Goal: Complete application form: Complete application form

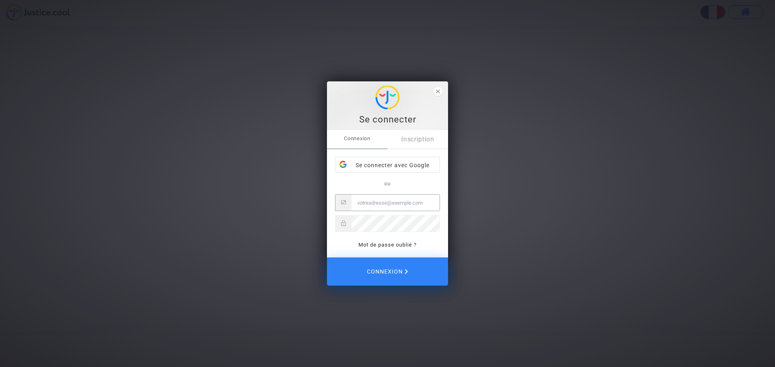
click at [384, 164] on div "Se connecter avec Google" at bounding box center [387, 165] width 104 height 16
click at [379, 205] on input "Email" at bounding box center [395, 204] width 88 height 16
type input "stephanie.guinel@gmail.com"
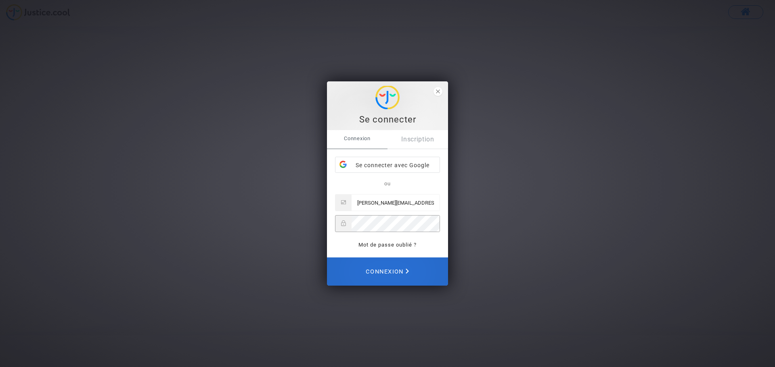
click at [389, 276] on span "Connexion" at bounding box center [386, 272] width 43 height 18
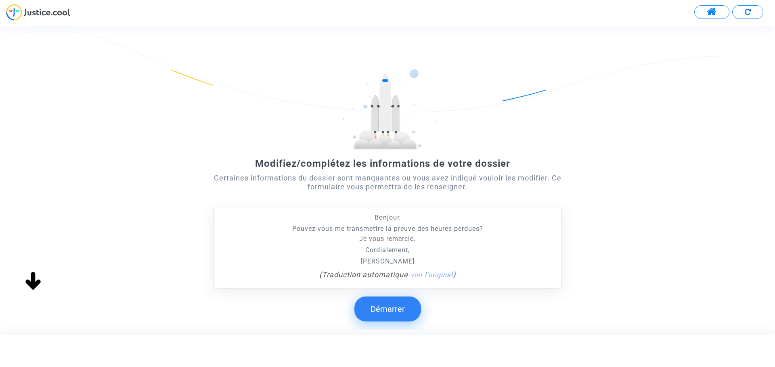
click at [388, 304] on button "Démarrer" at bounding box center [387, 309] width 67 height 25
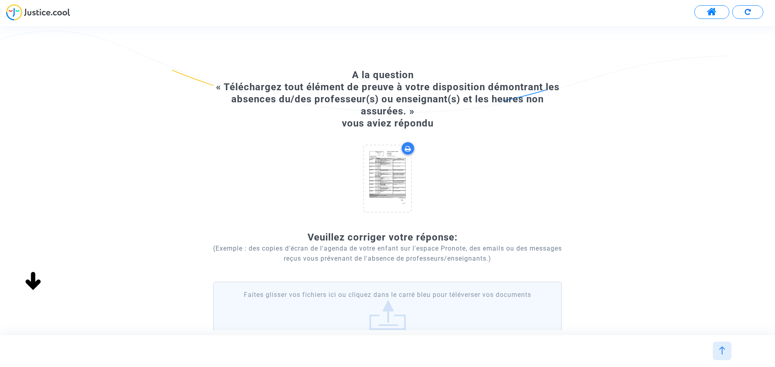
scroll to position [67, 0]
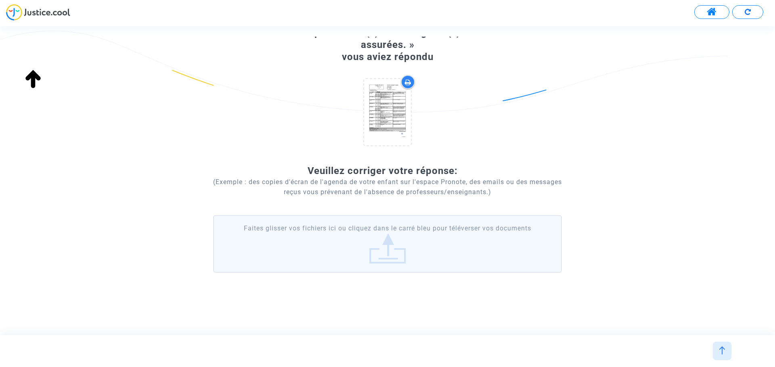
click at [393, 249] on label "Faites glisser vos fichiers ici ou cliquez dans le carré bleu pour téléverser v…" at bounding box center [387, 243] width 349 height 57
click at [0, 0] on input "Faites glisser vos fichiers ici ou cliquez dans le carré bleu pour téléverser v…" at bounding box center [0, 0] width 0 height 0
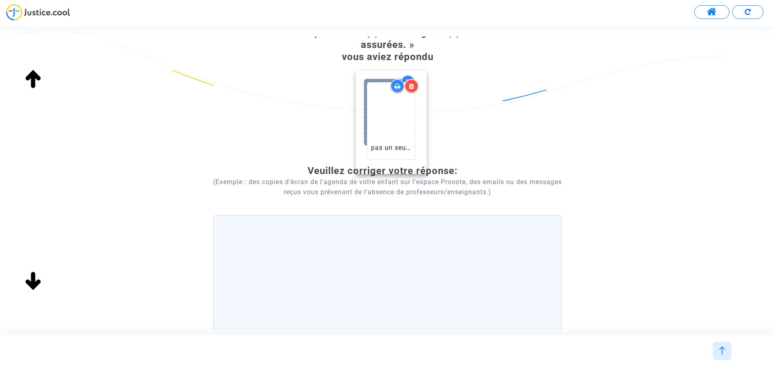
drag, startPoint x: 388, startPoint y: 259, endPoint x: 392, endPoint y: 106, distance: 153.3
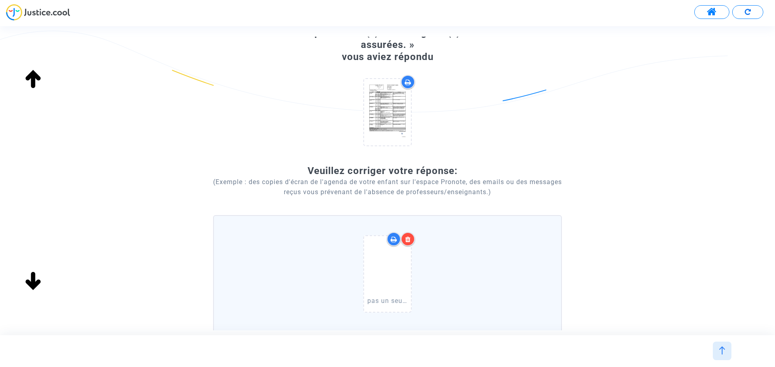
scroll to position [192, 0]
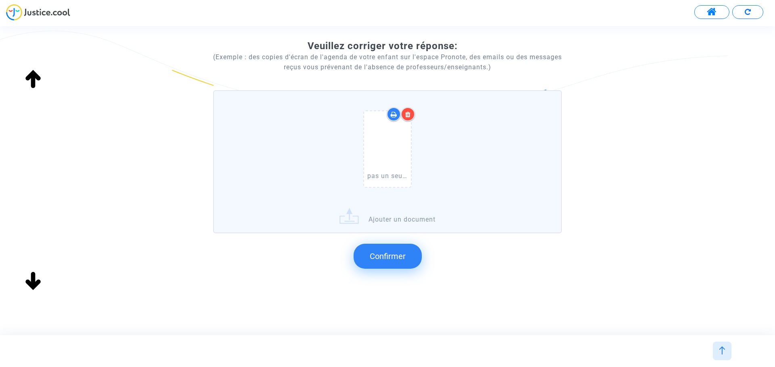
click at [386, 253] on span "Confirmer" at bounding box center [388, 257] width 36 height 10
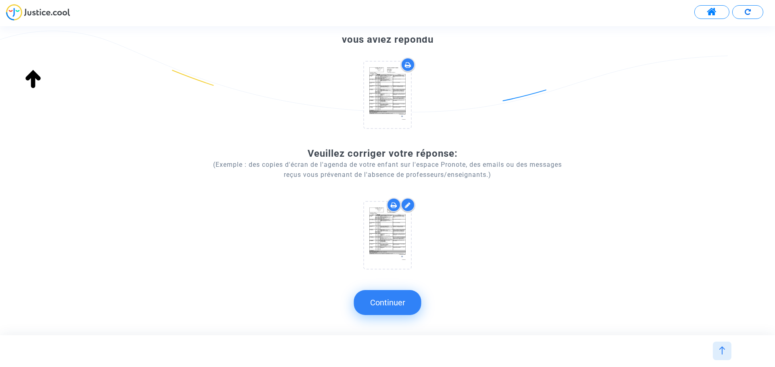
click at [401, 302] on button "Continuer" at bounding box center [387, 302] width 67 height 25
